Goal: Information Seeking & Learning: Learn about a topic

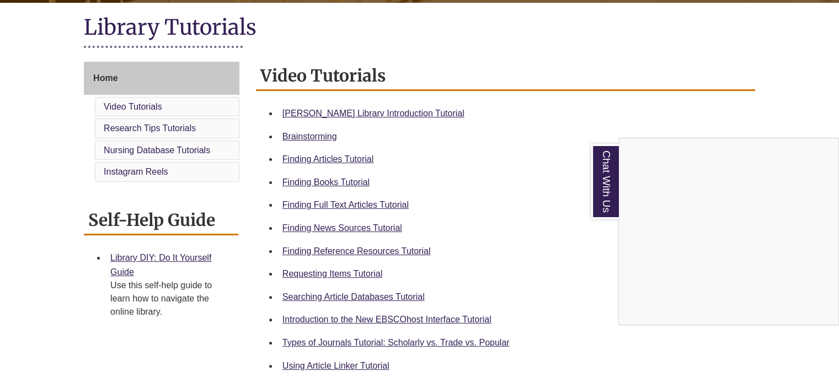
scroll to position [251, 0]
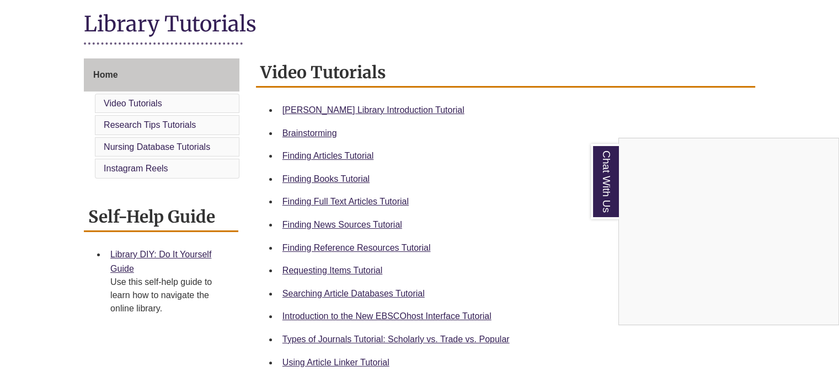
click at [413, 291] on div "Chat With Us" at bounding box center [419, 191] width 839 height 383
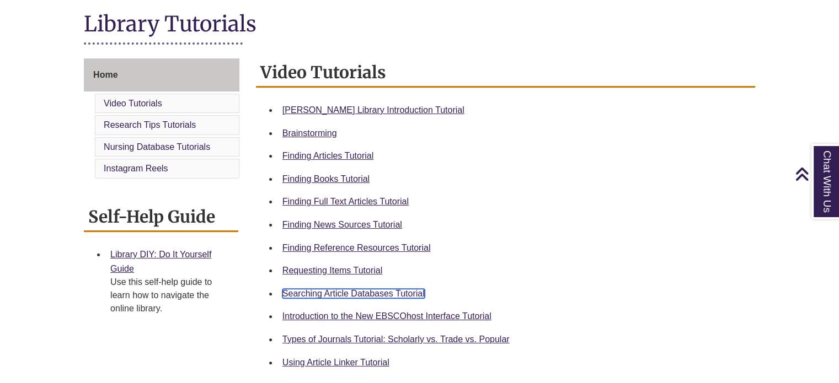
click at [415, 291] on link "Searching Article Databases Tutorial" at bounding box center [353, 293] width 142 height 9
click at [587, 31] on h1 "Library Tutorials" at bounding box center [419, 24] width 671 height 29
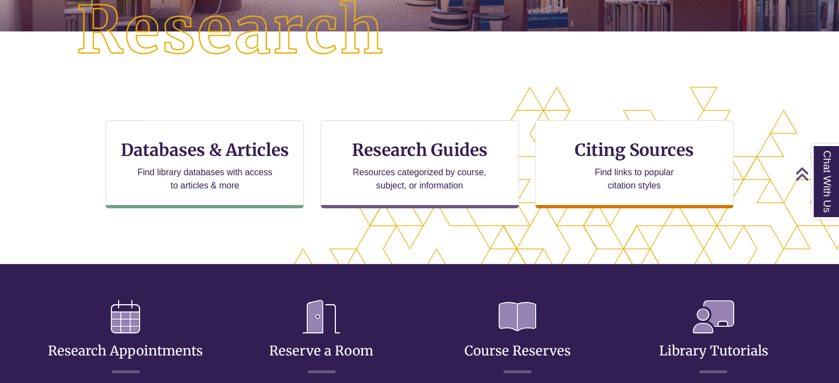
scroll to position [289, 0]
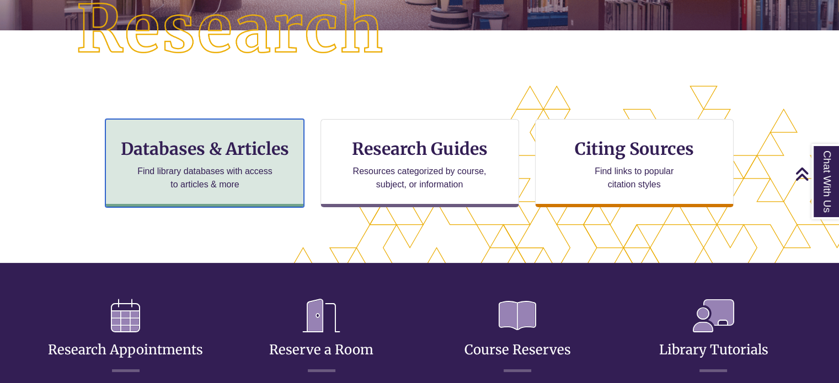
click at [266, 146] on h3 "Databases & Articles" at bounding box center [205, 148] width 180 height 21
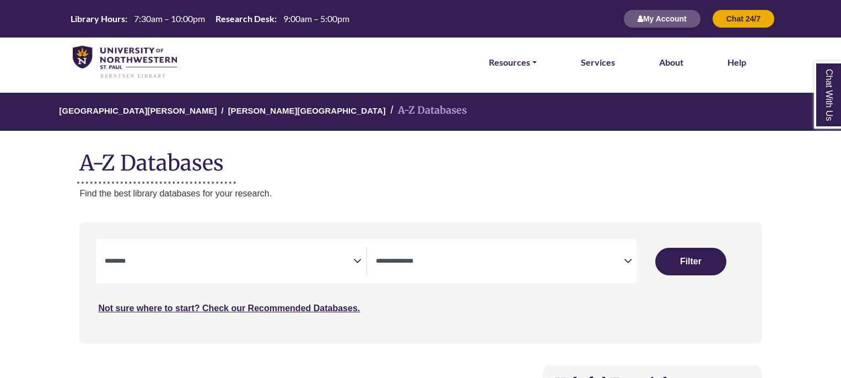
select select "Database Subject Filter"
select select "Database Types Filter"
select select "Database Subject Filter"
click at [486, 245] on div "**********" at bounding box center [366, 261] width 541 height 45
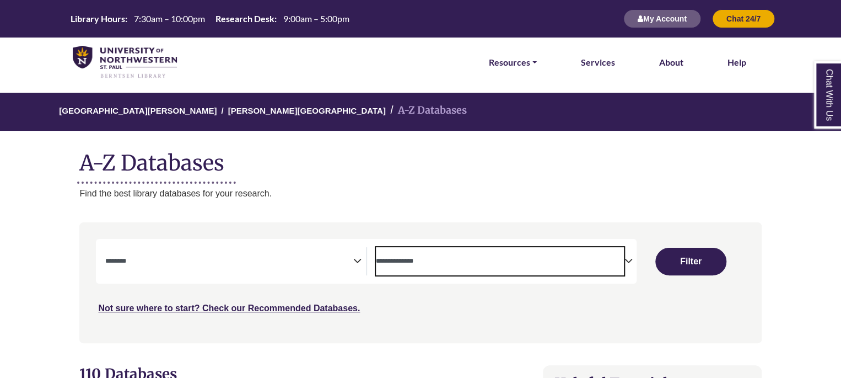
click at [501, 262] on textarea "Search" at bounding box center [500, 261] width 248 height 9
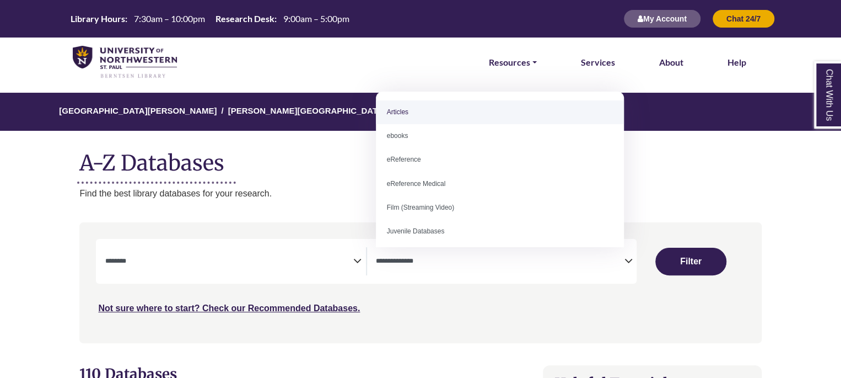
select select "*****"
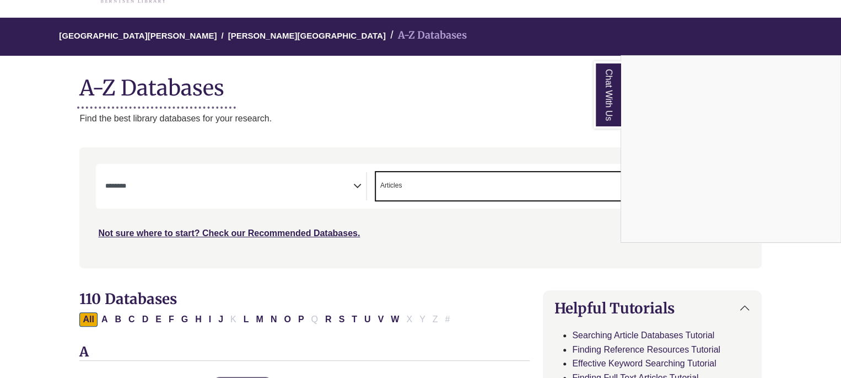
scroll to position [323, 0]
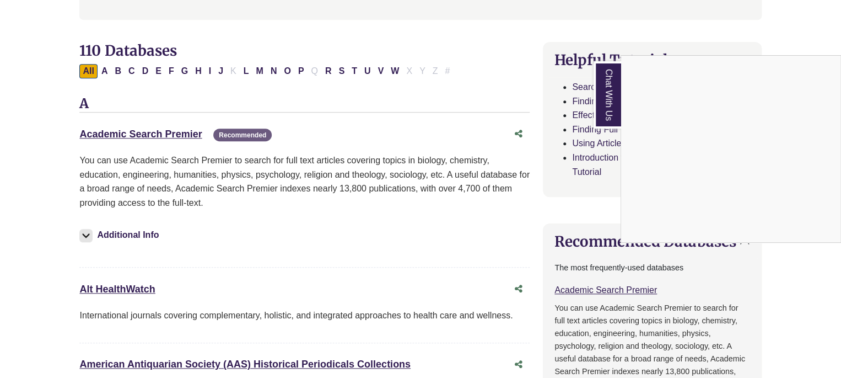
click at [155, 127] on div "Chat With Us" at bounding box center [420, 189] width 841 height 378
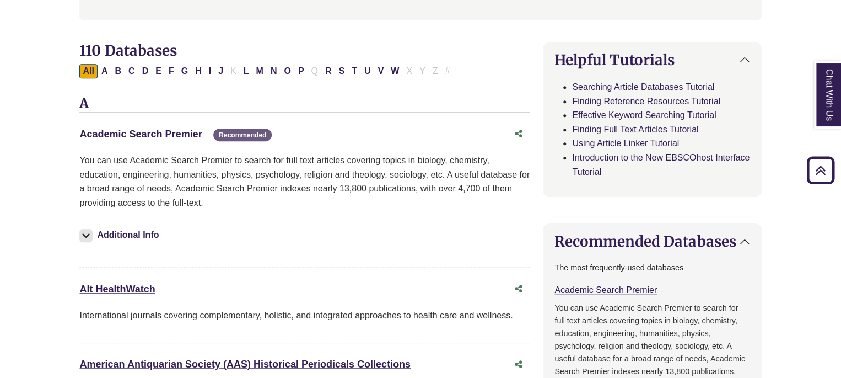
click at [163, 135] on link "Academic Search Premier This link opens in a new window" at bounding box center [140, 133] width 122 height 11
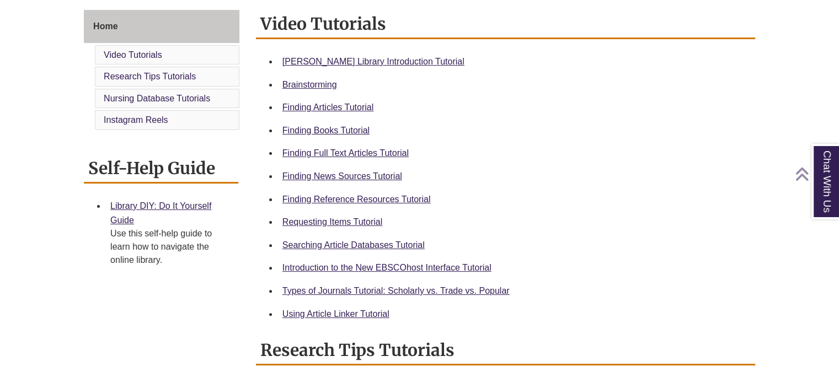
scroll to position [365, 0]
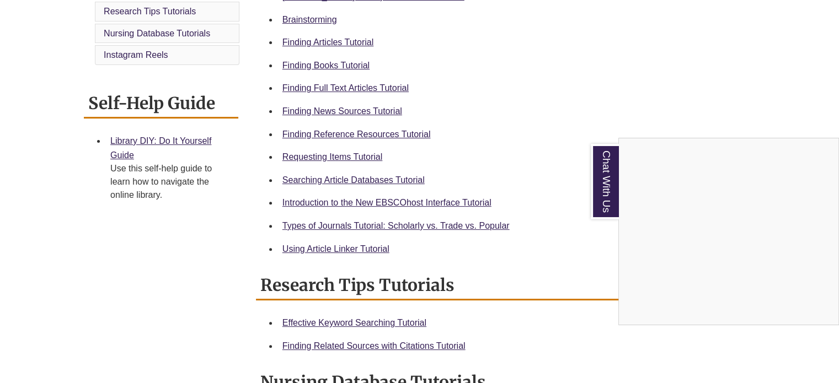
click at [388, 85] on div "Chat With Us" at bounding box center [419, 191] width 839 height 383
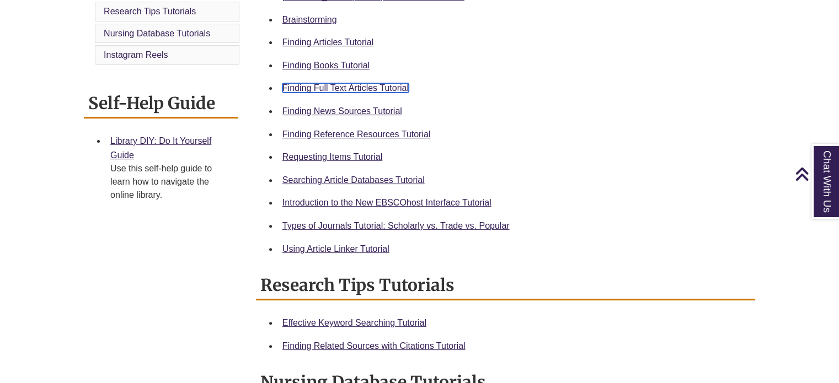
click at [388, 85] on link "Finding Full Text Articles Tutorial" at bounding box center [345, 87] width 126 height 9
click at [311, 250] on link "Using Article Linker Tutorial" at bounding box center [335, 248] width 107 height 9
